Goal: Check status

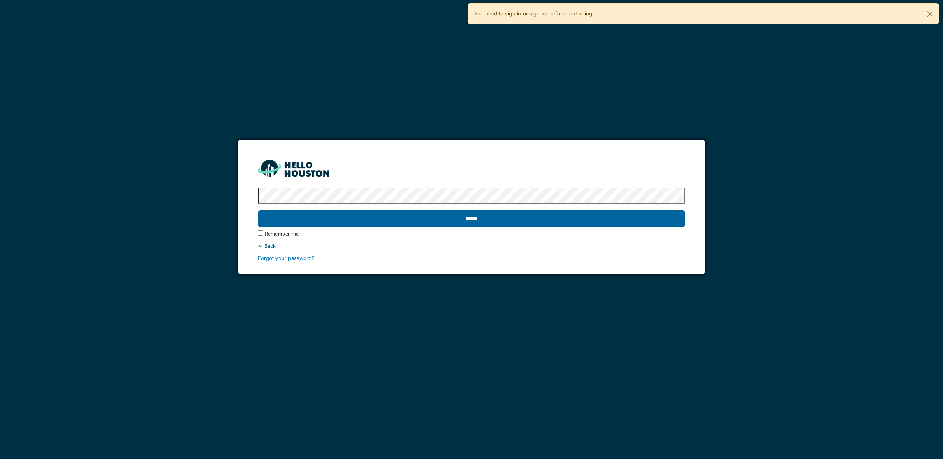
click at [471, 213] on input "******" at bounding box center [471, 219] width 427 height 17
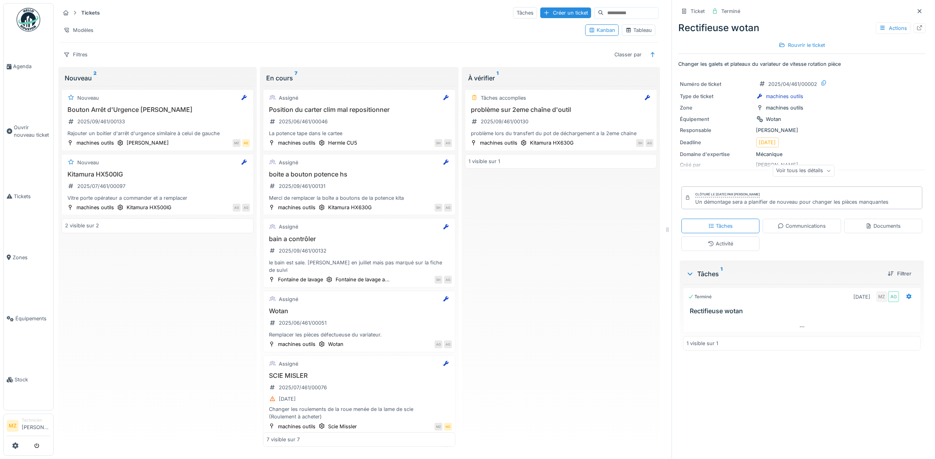
click at [633, 255] on div "Tâches accomplies problème sur 2eme chaîne d'outil 2025/09/461/00130 problème l…" at bounding box center [561, 266] width 192 height 361
